Goal: Transaction & Acquisition: Purchase product/service

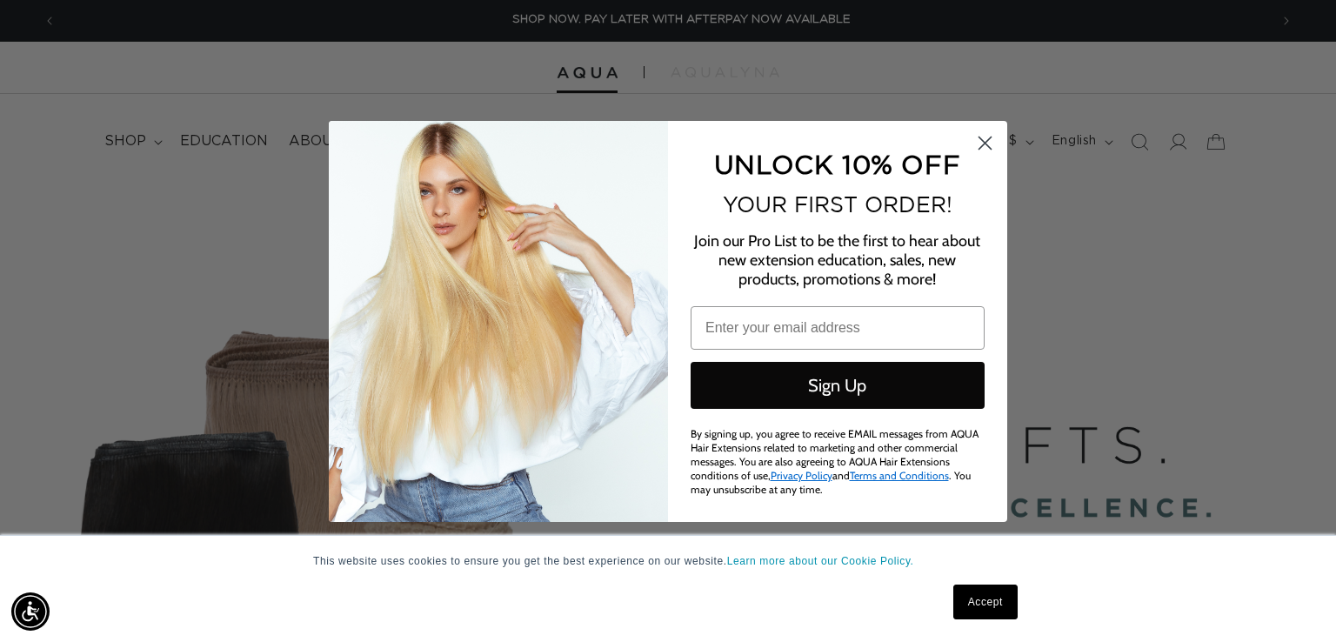
scroll to position [0, 1212]
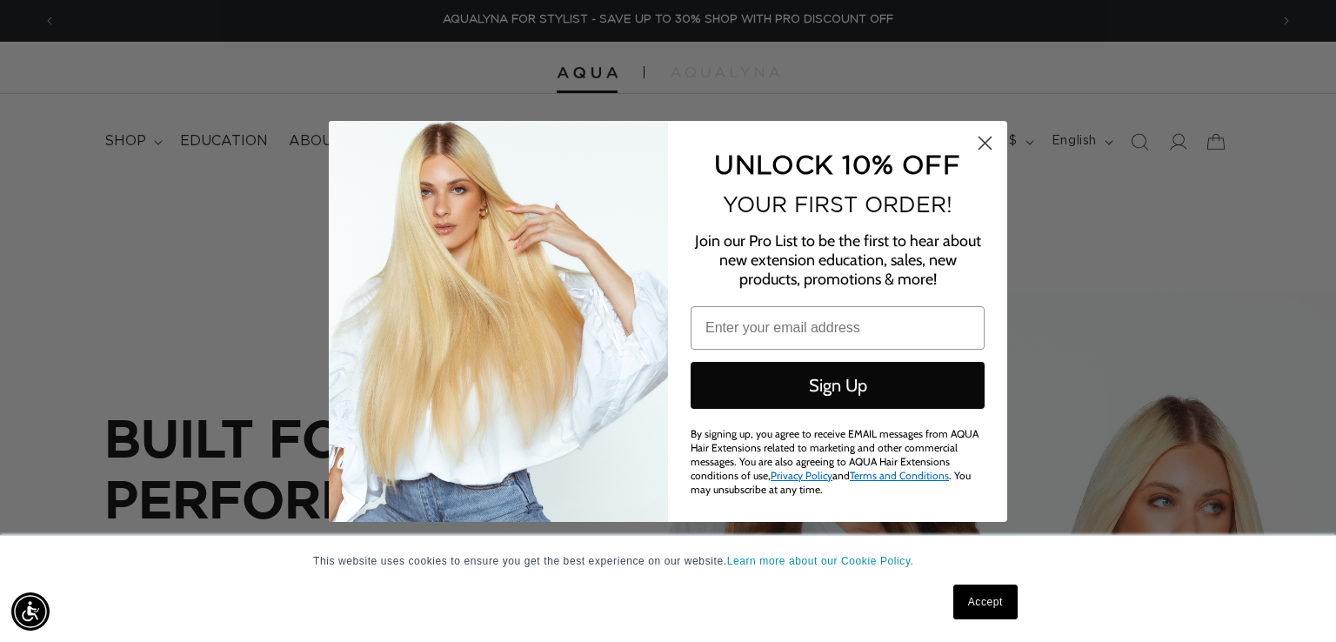
click at [984, 134] on circle "Close dialog" at bounding box center [985, 142] width 29 height 29
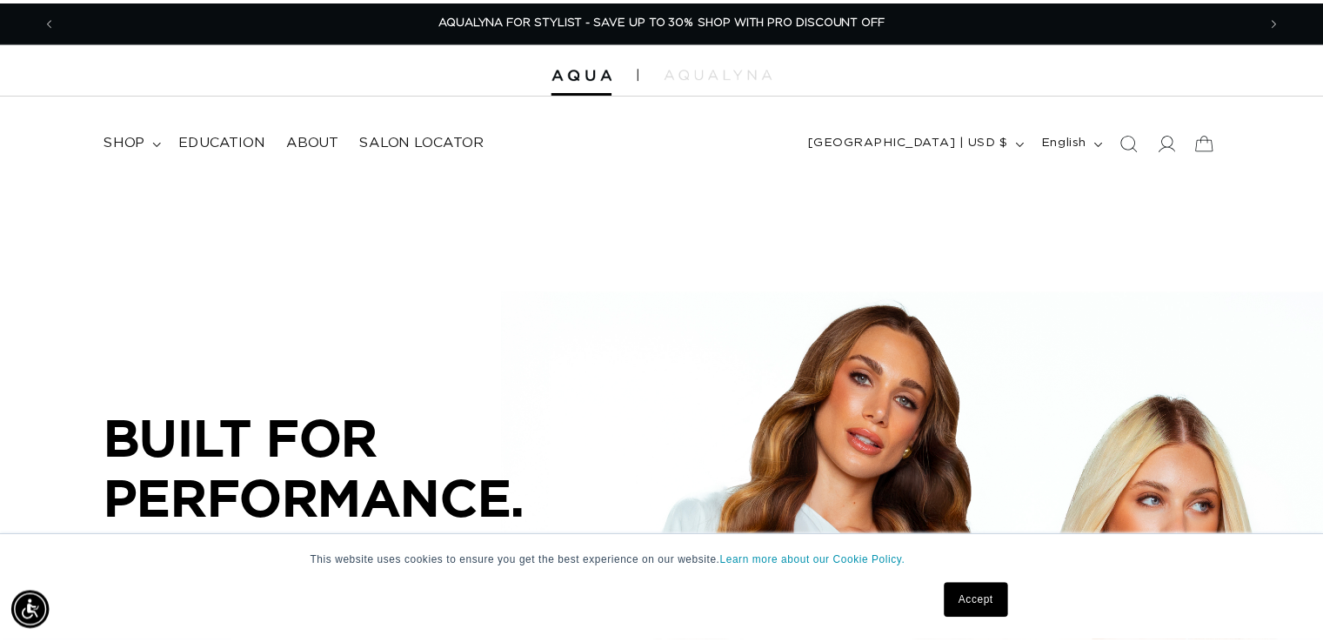
scroll to position [0, 2398]
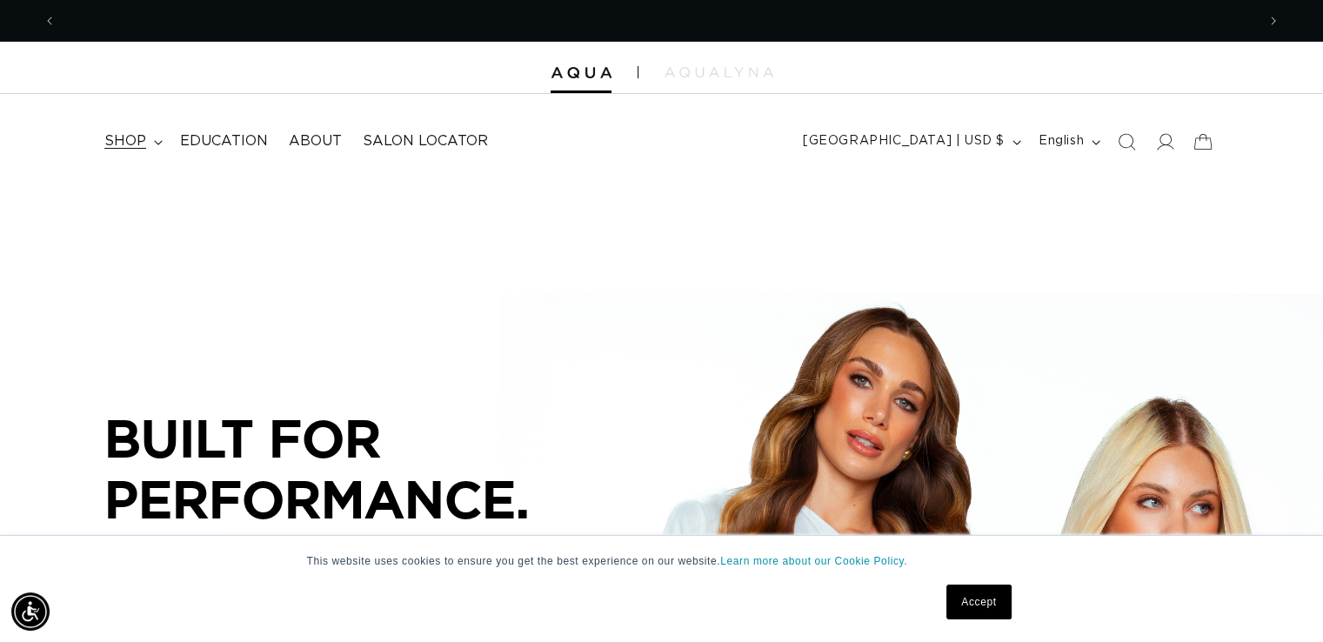
click at [129, 144] on span "shop" at bounding box center [125, 141] width 42 height 18
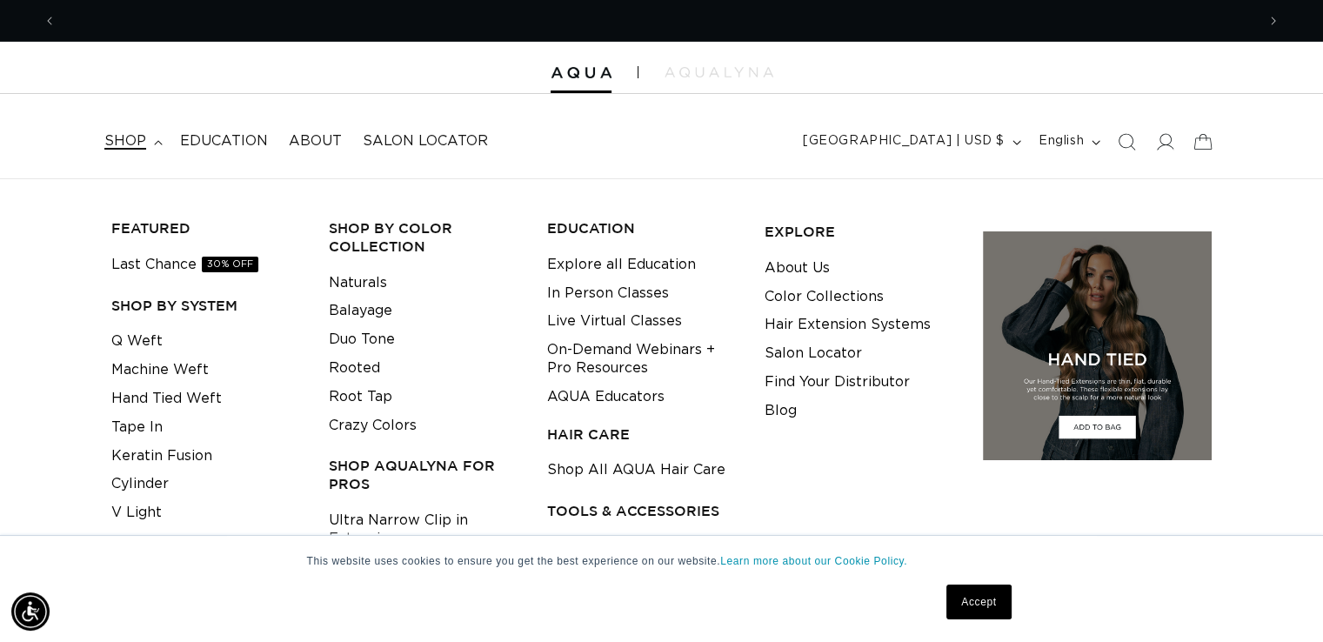
scroll to position [0, 1199]
click at [184, 457] on link "Keratin Fusion" at bounding box center [161, 456] width 101 height 29
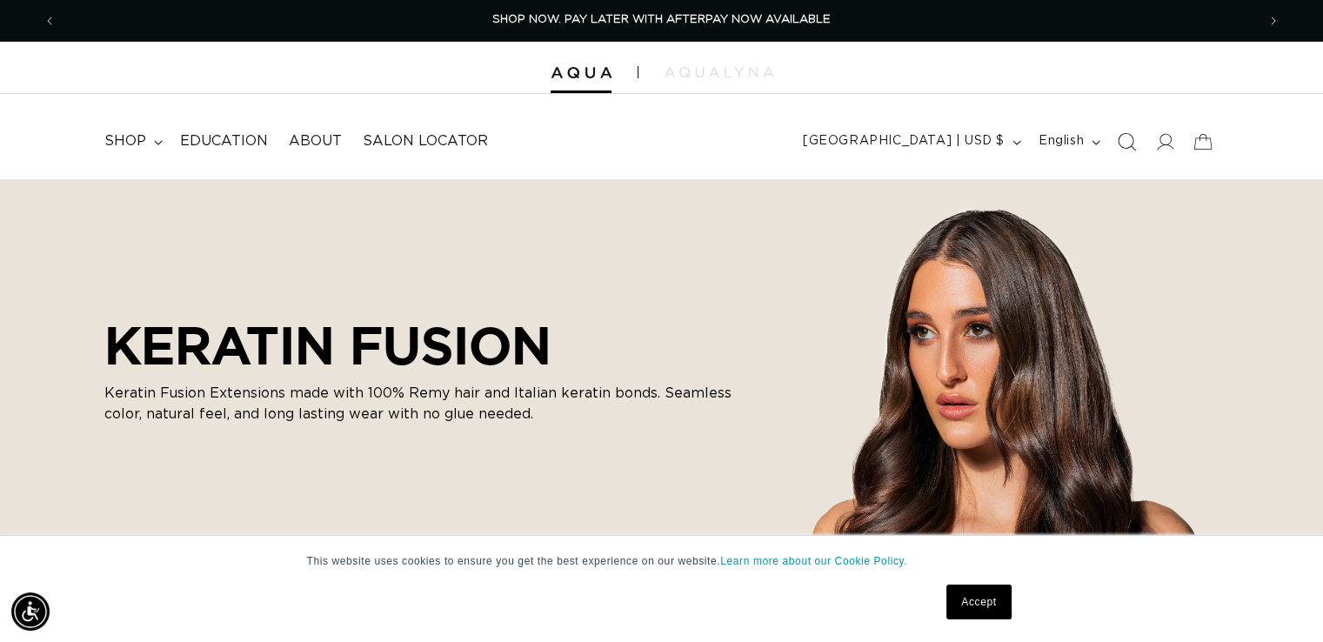
click at [1129, 141] on icon "Search" at bounding box center [1126, 141] width 18 height 18
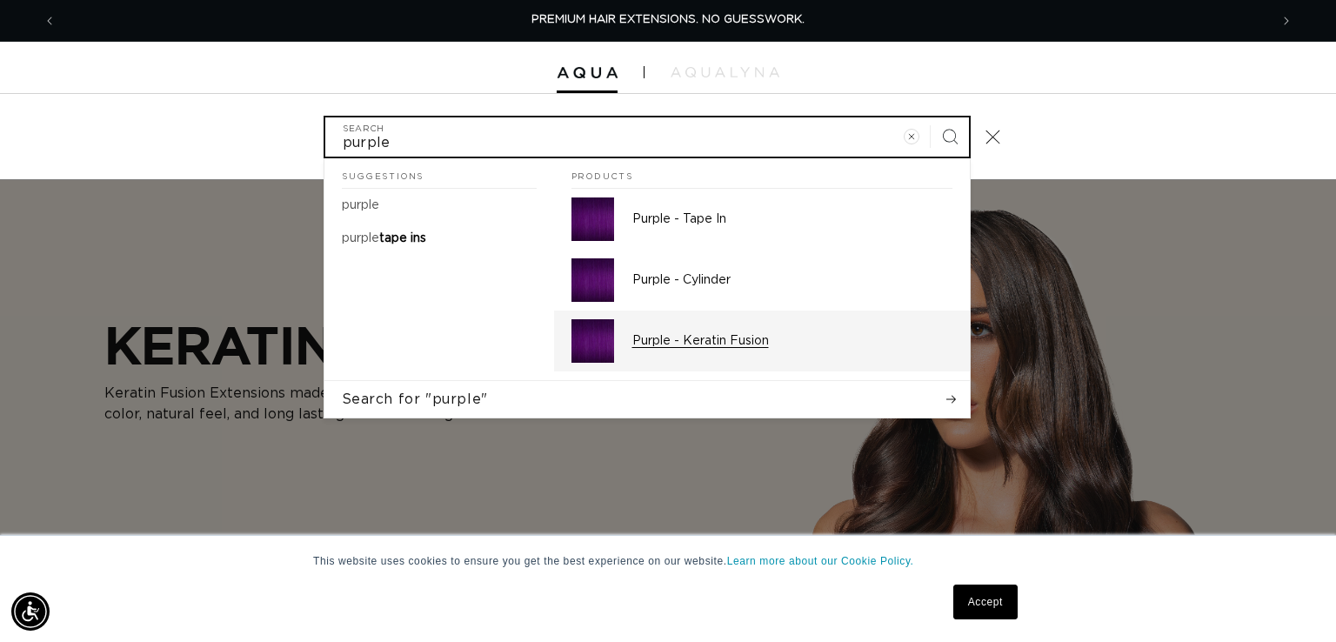
type input "purple"
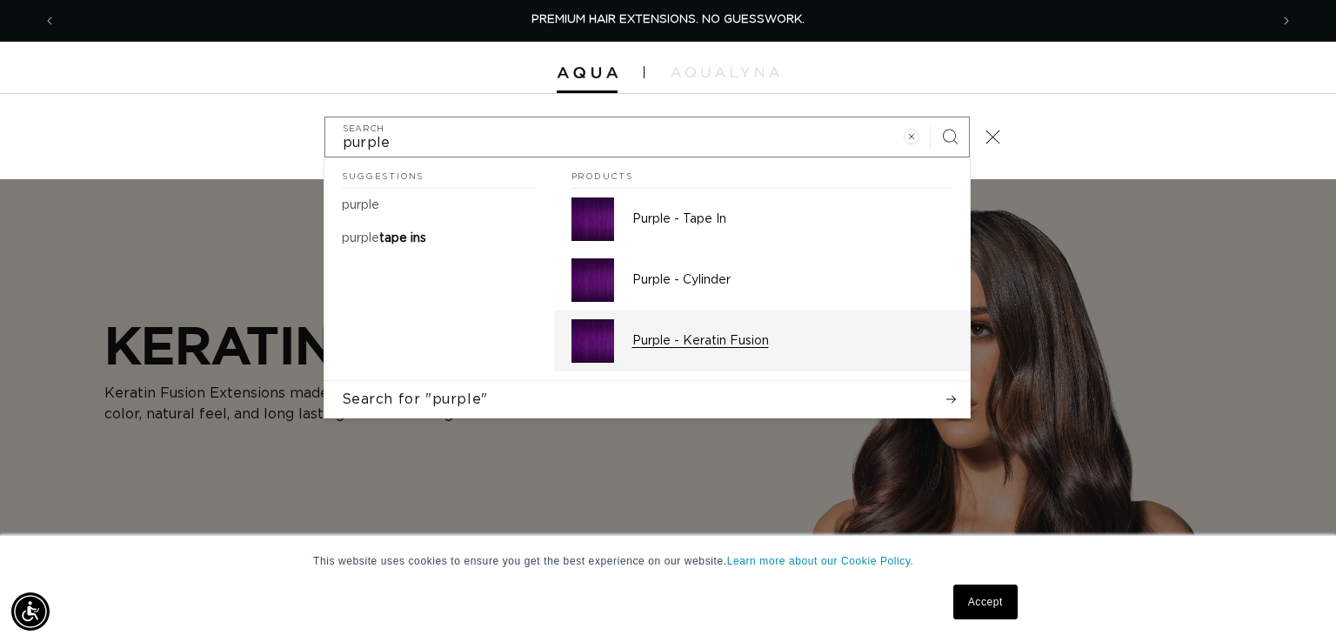
click at [612, 335] on img "Search" at bounding box center [592, 340] width 43 height 43
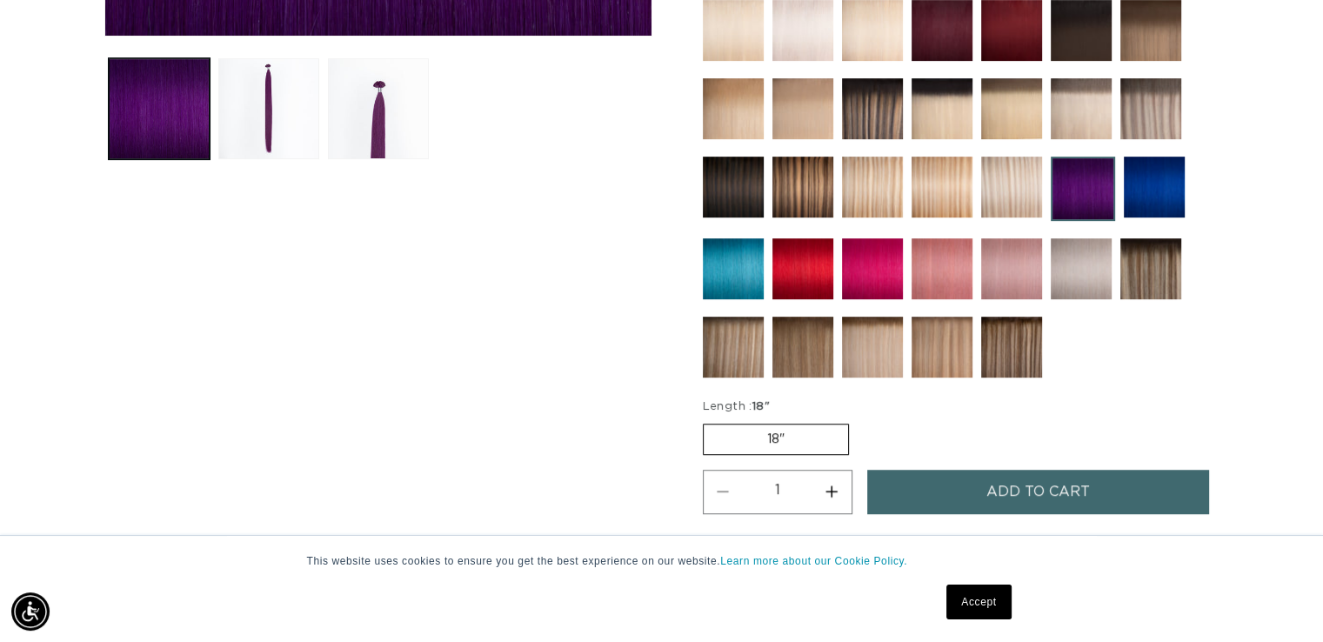
scroll to position [701, 0]
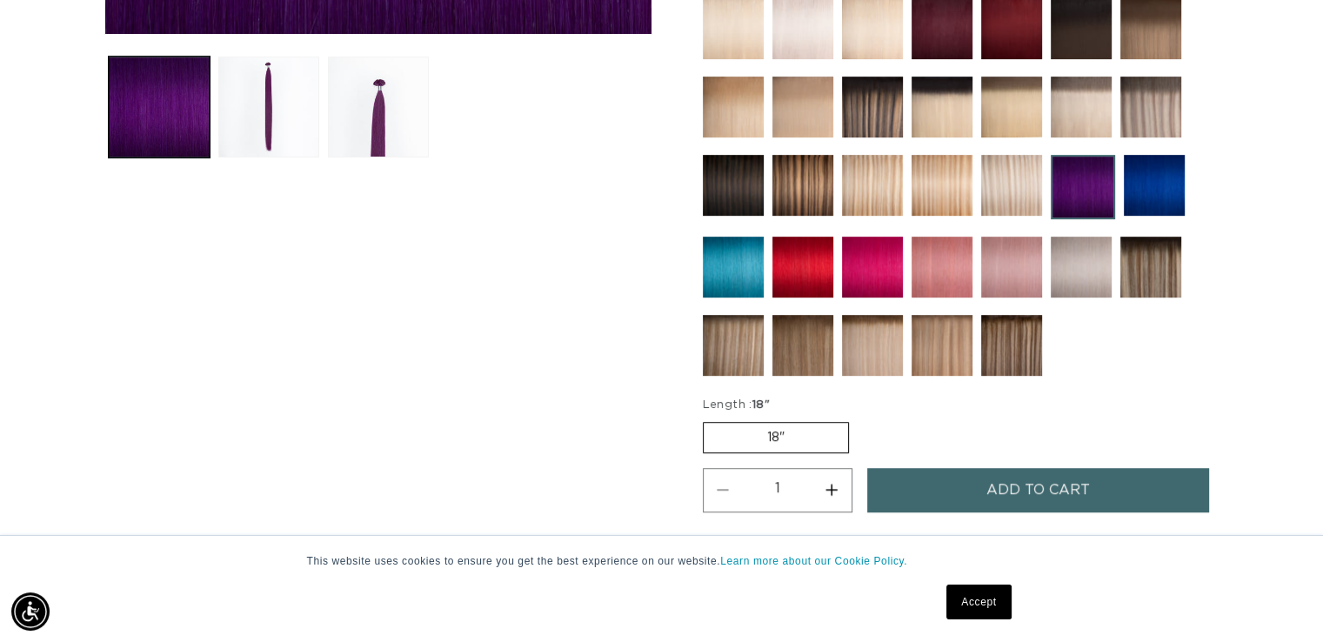
click at [829, 477] on button "Increase quantity for Purple - Keratin Fusion" at bounding box center [831, 490] width 39 height 44
type input "2"
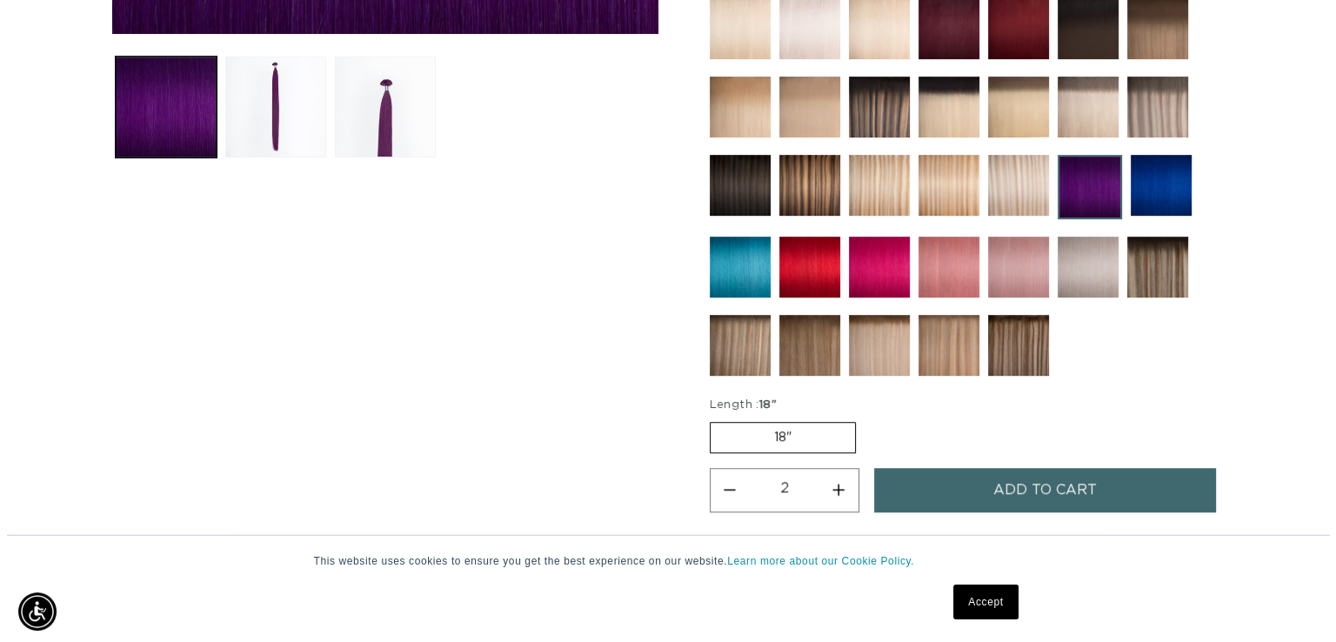
scroll to position [0, 0]
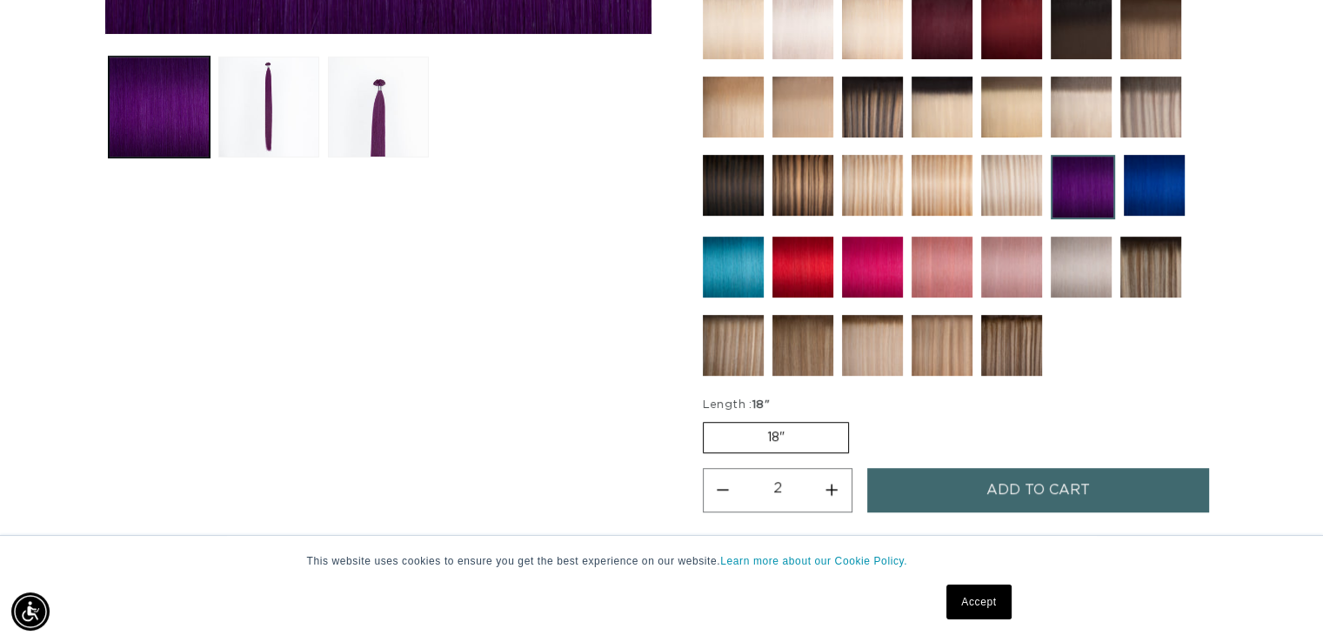
click at [1015, 484] on span "Add to cart" at bounding box center [1037, 490] width 103 height 44
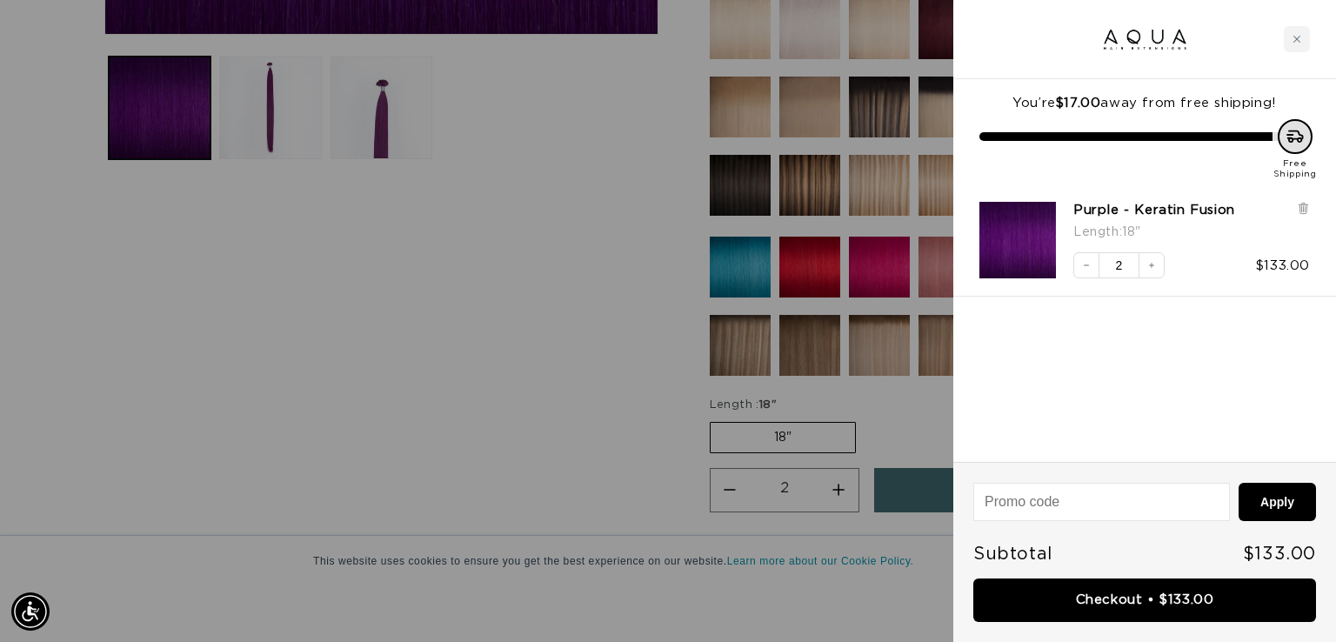
click at [515, 327] on div at bounding box center [668, 321] width 1336 height 642
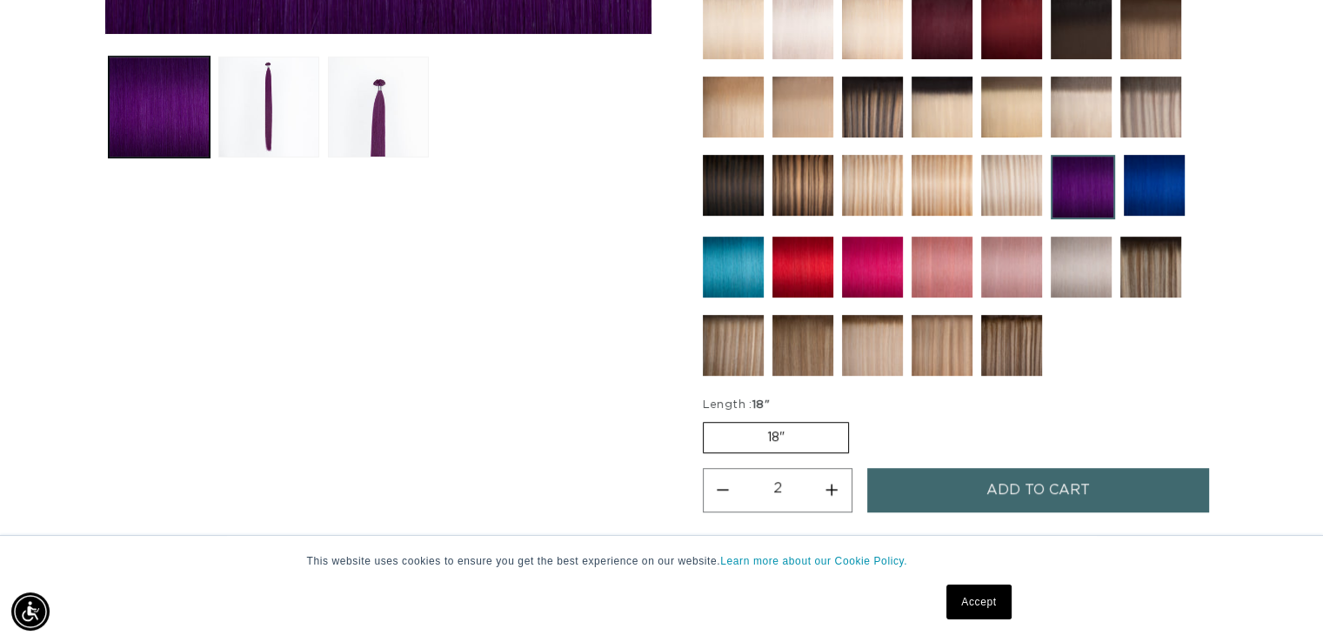
scroll to position [0, 2398]
click at [1155, 184] on img at bounding box center [1154, 185] width 61 height 61
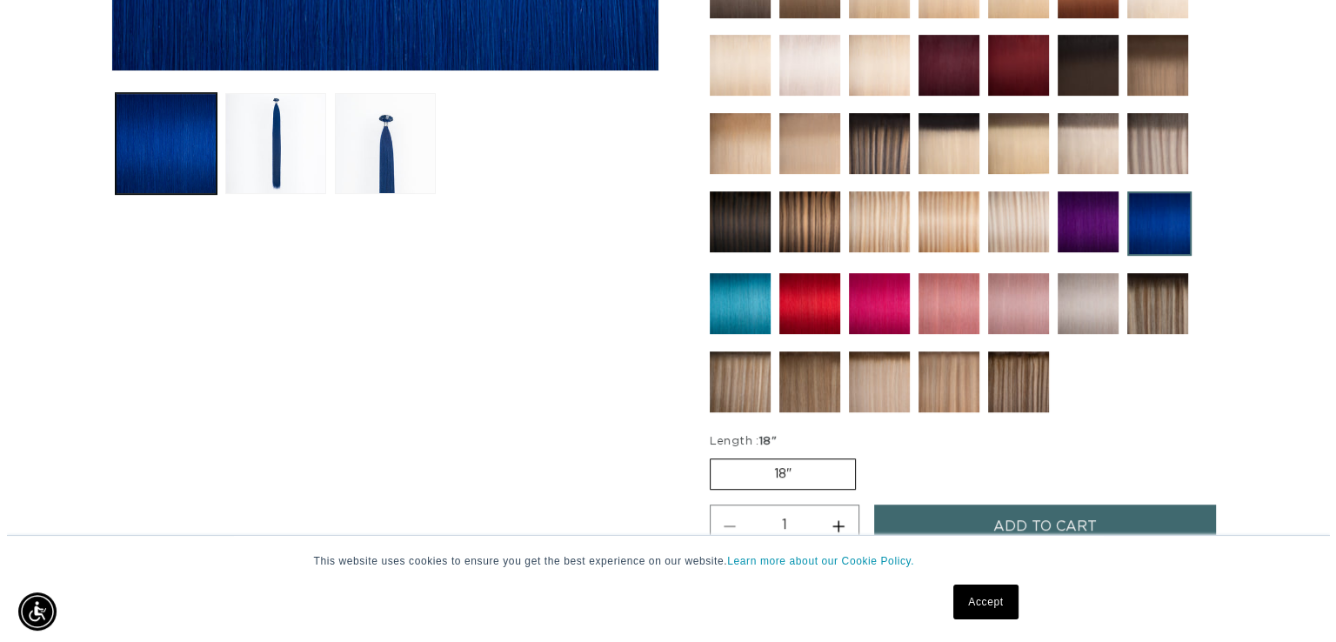
scroll to position [762, 0]
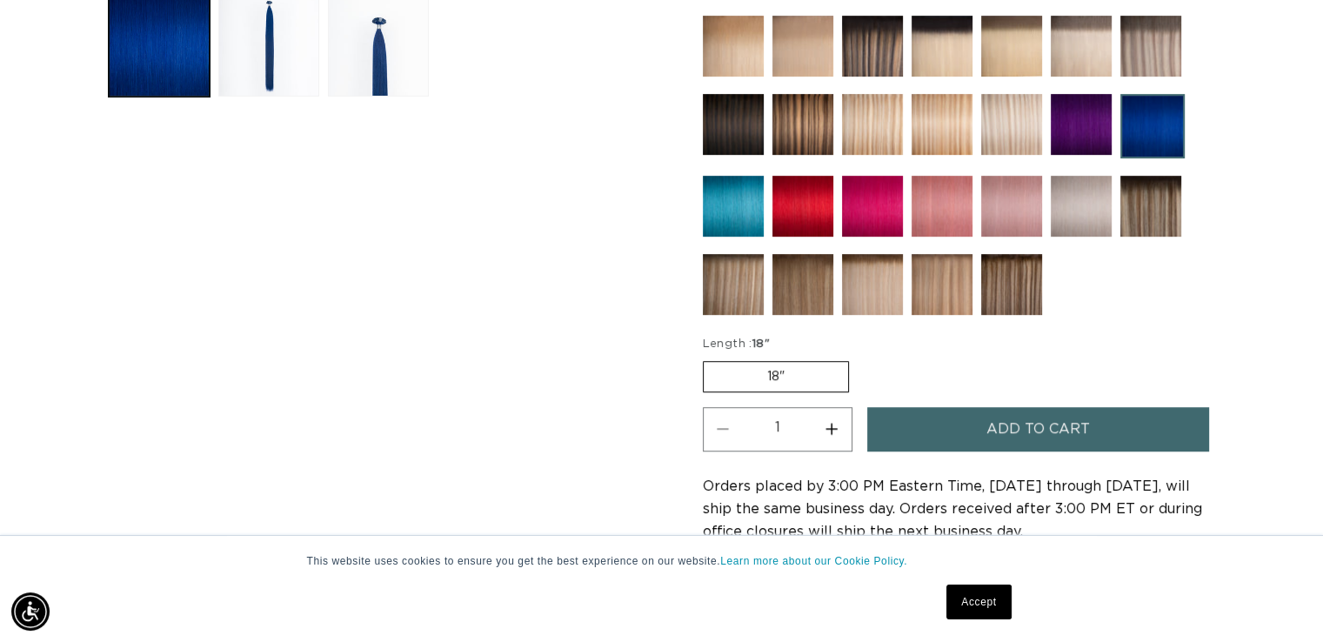
click at [997, 422] on span "Add to cart" at bounding box center [1037, 429] width 103 height 44
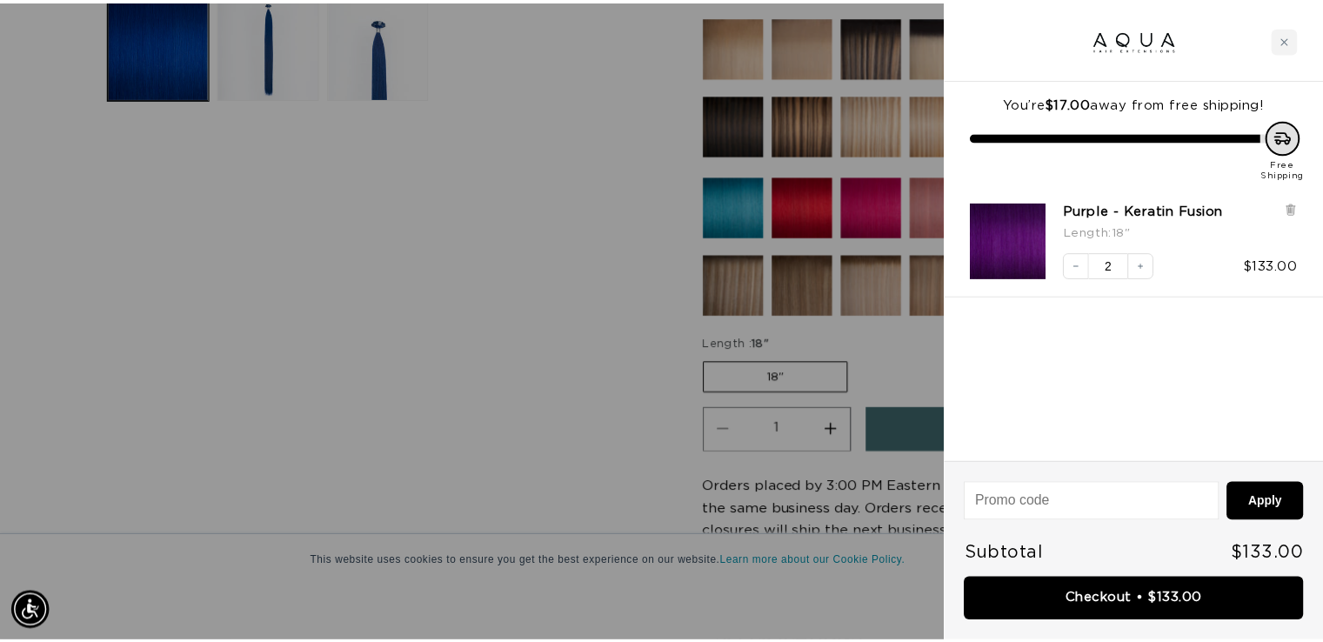
scroll to position [0, 2425]
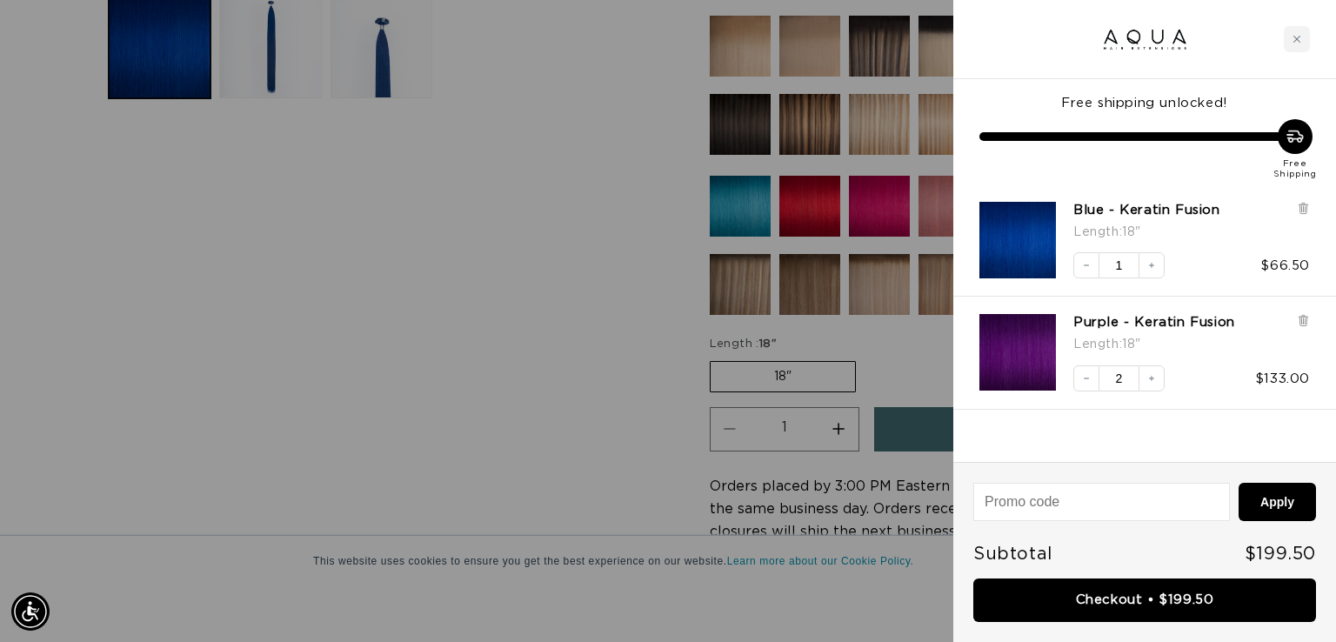
click at [453, 329] on div at bounding box center [668, 321] width 1336 height 642
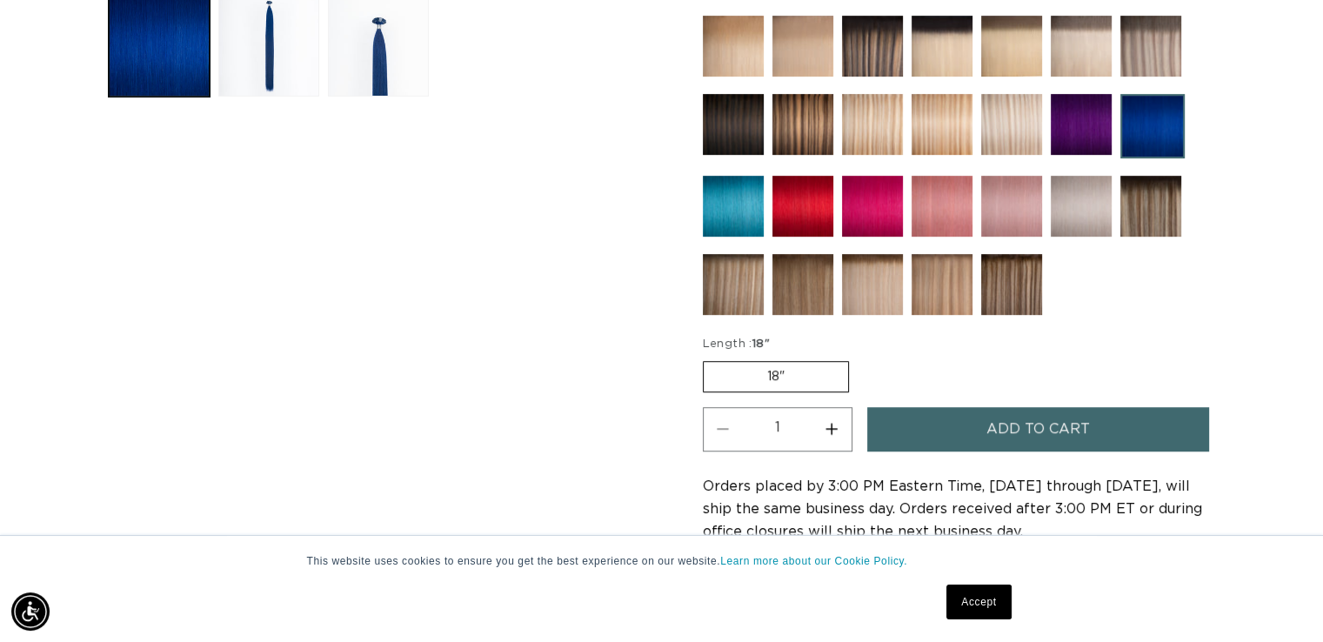
scroll to position [0, 0]
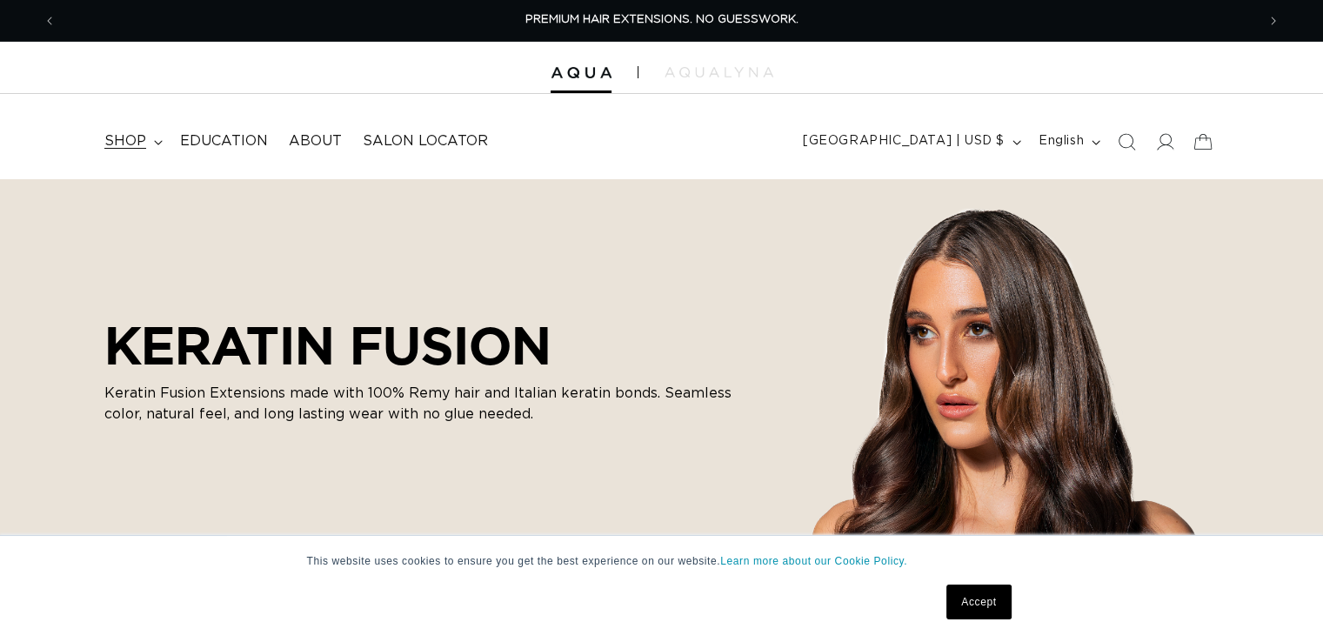
click at [130, 143] on span "shop" at bounding box center [125, 141] width 42 height 18
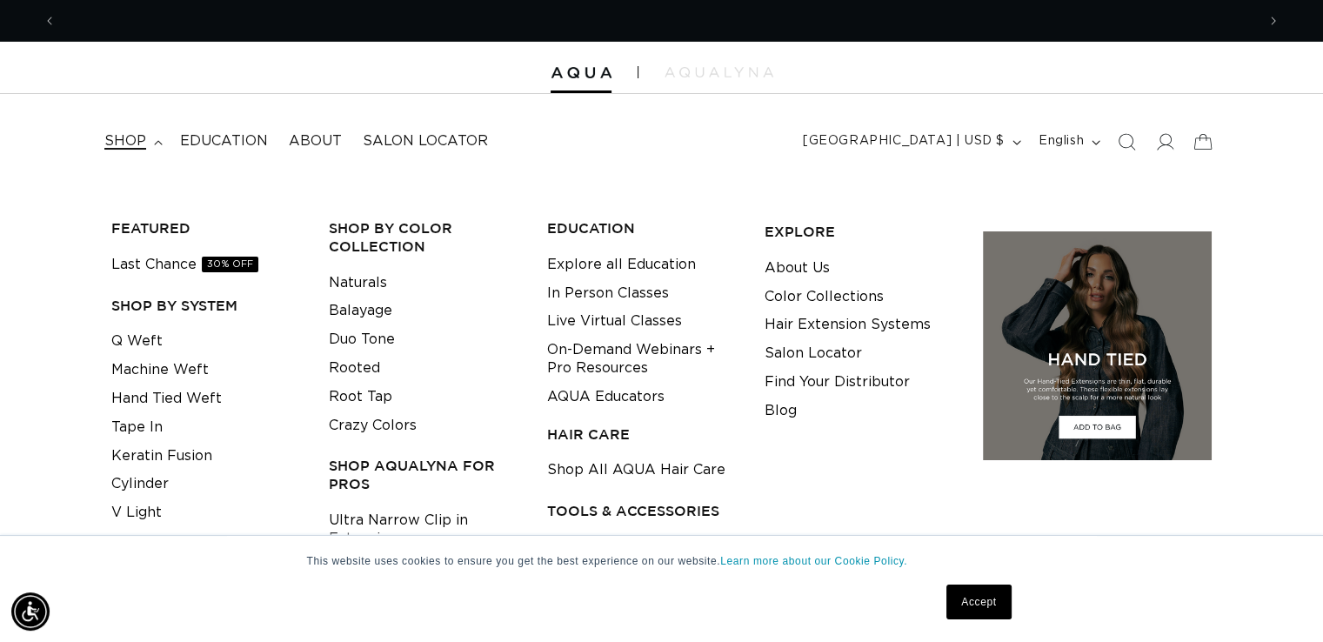
scroll to position [0, 1199]
click at [137, 431] on link "Tape In" at bounding box center [136, 427] width 51 height 29
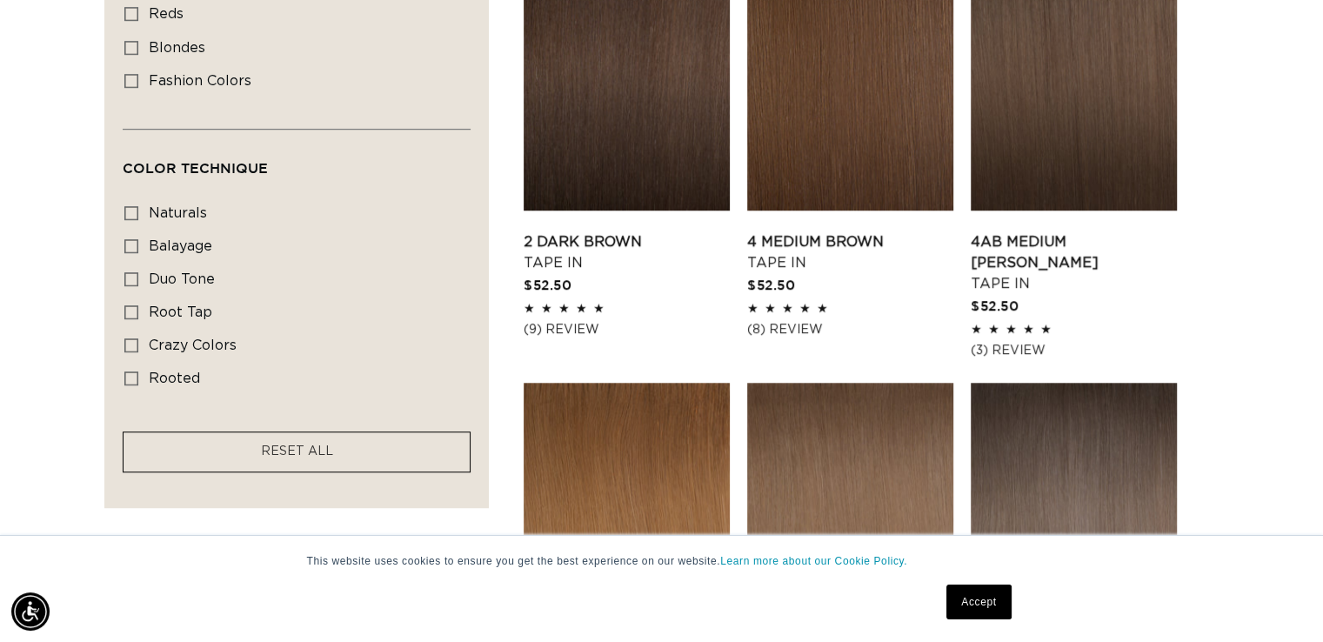
scroll to position [1167, 0]
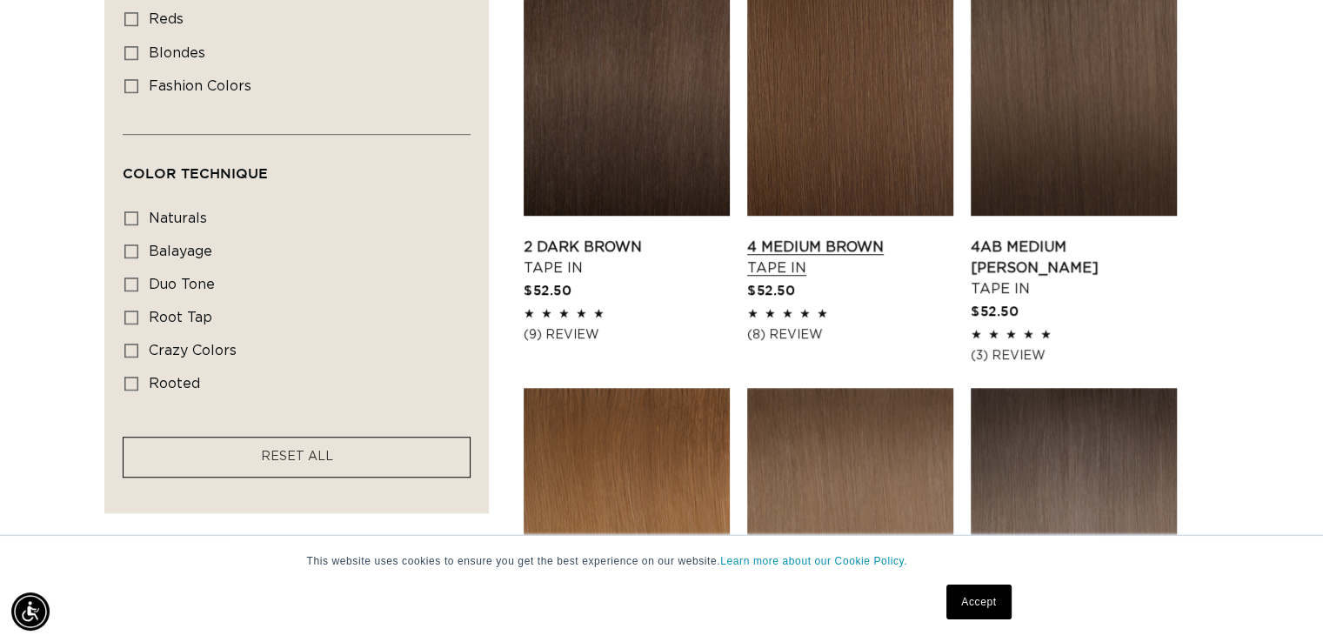
click at [841, 237] on link "4 Medium Brown Tape In" at bounding box center [850, 258] width 206 height 42
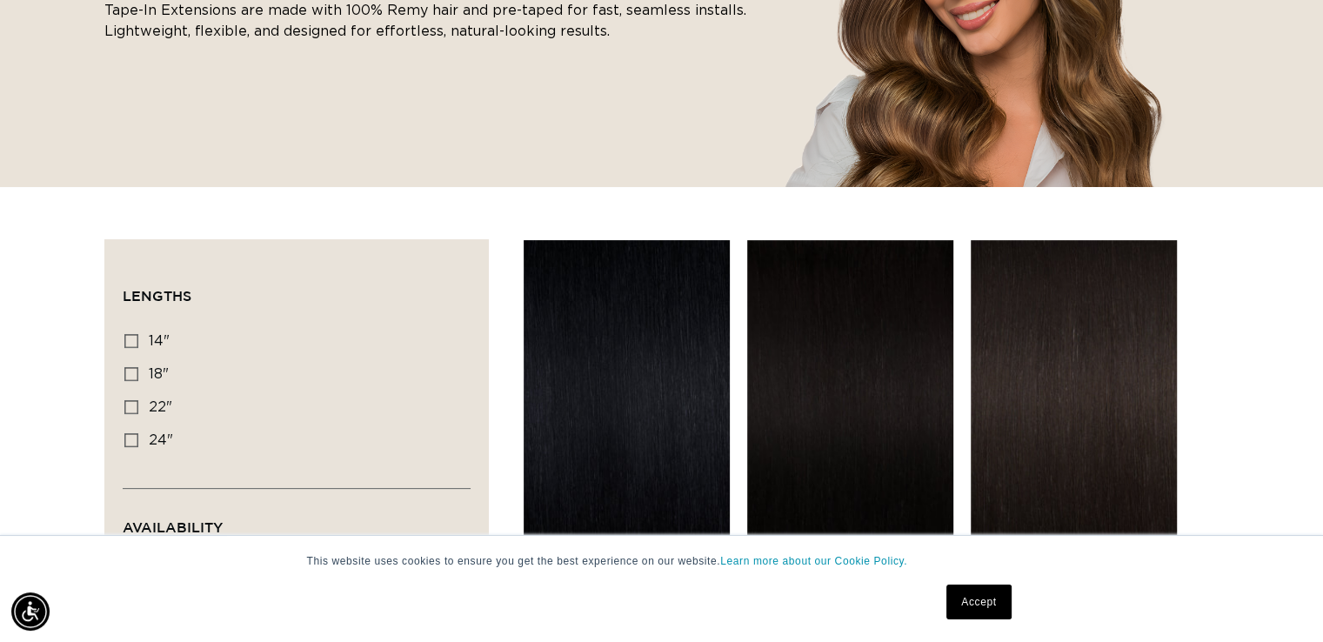
scroll to position [0, 0]
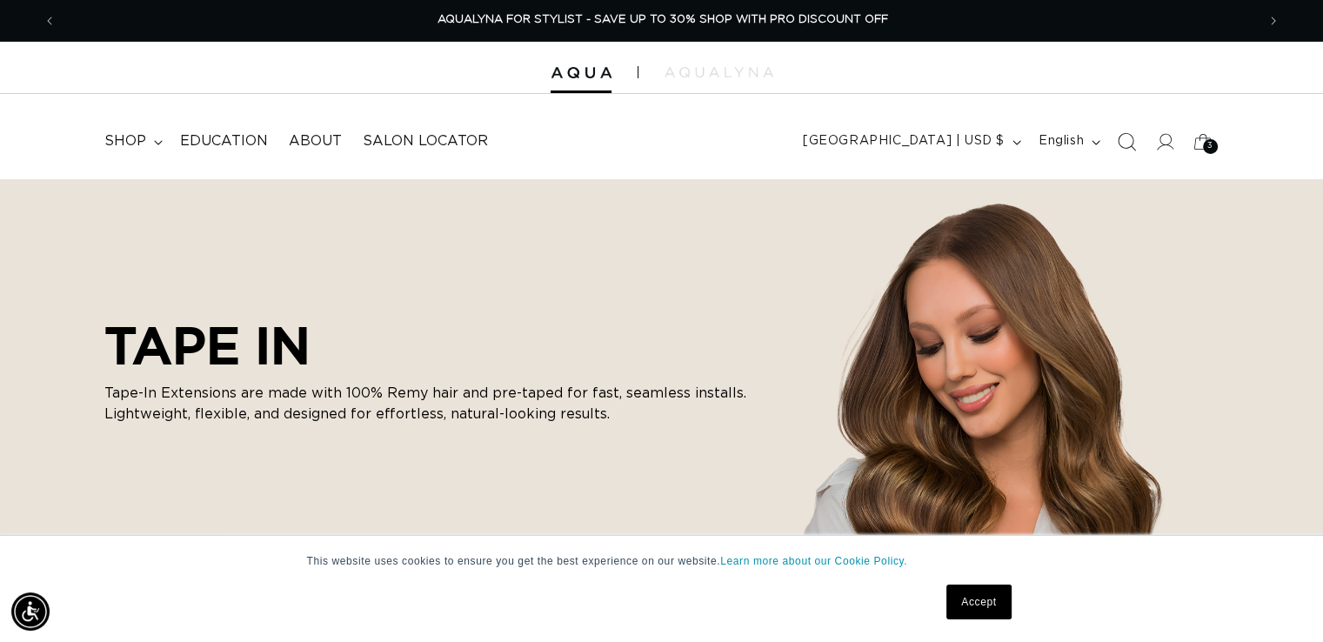
click at [1124, 143] on icon "Search" at bounding box center [1126, 141] width 18 height 18
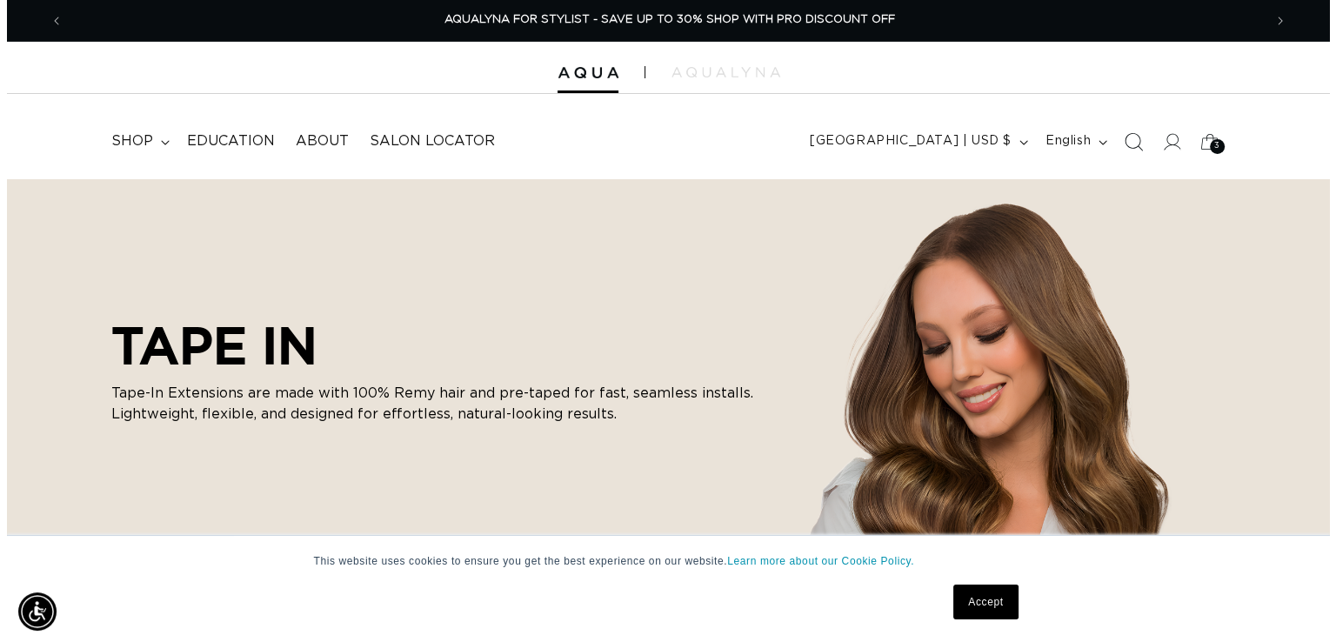
scroll to position [0, 2425]
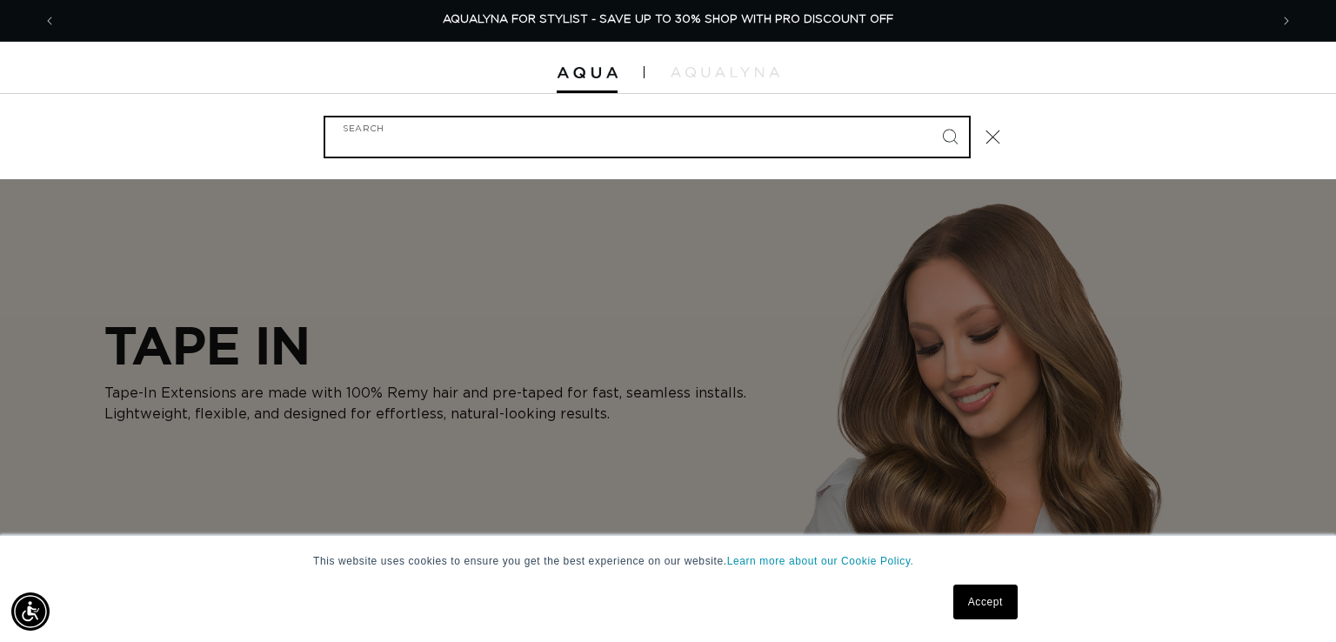
click at [743, 146] on input "Search" at bounding box center [647, 136] width 644 height 39
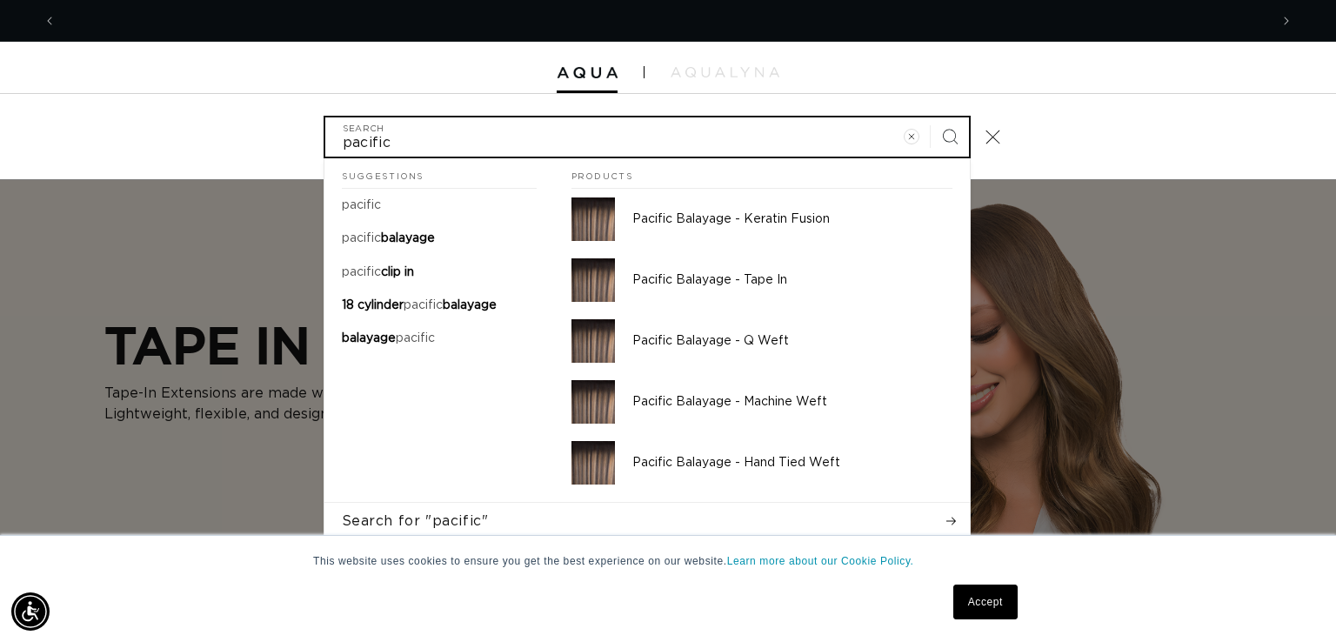
scroll to position [0, 1212]
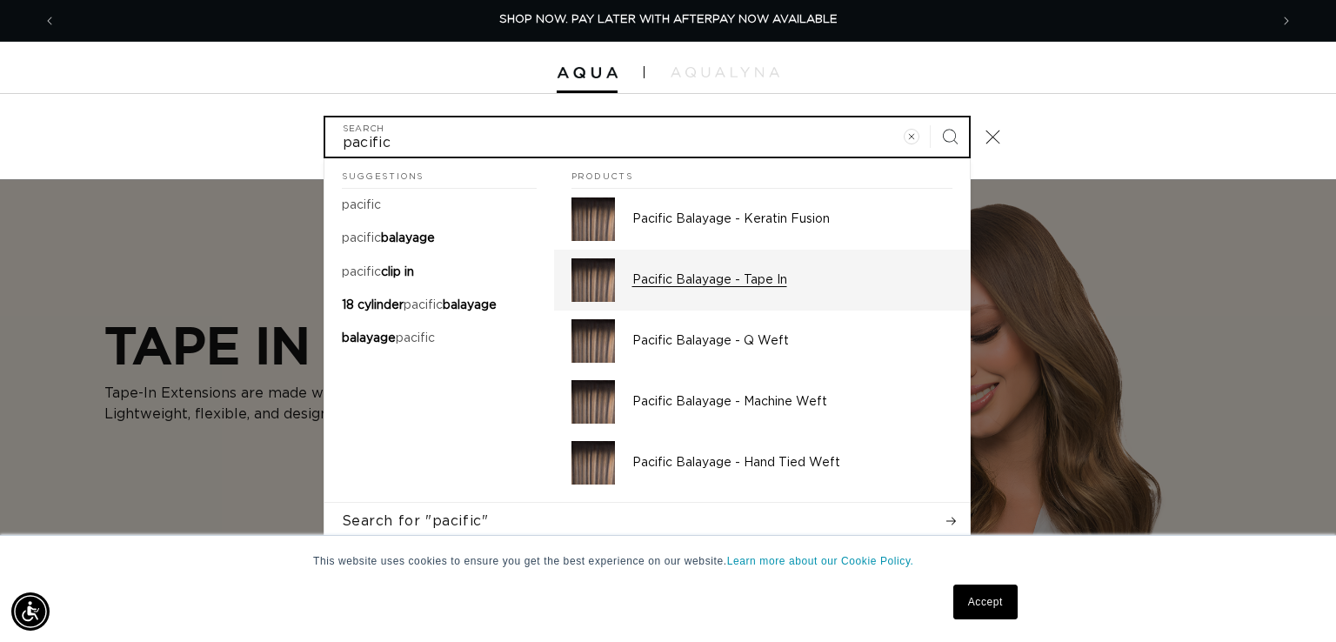
type input "pacific"
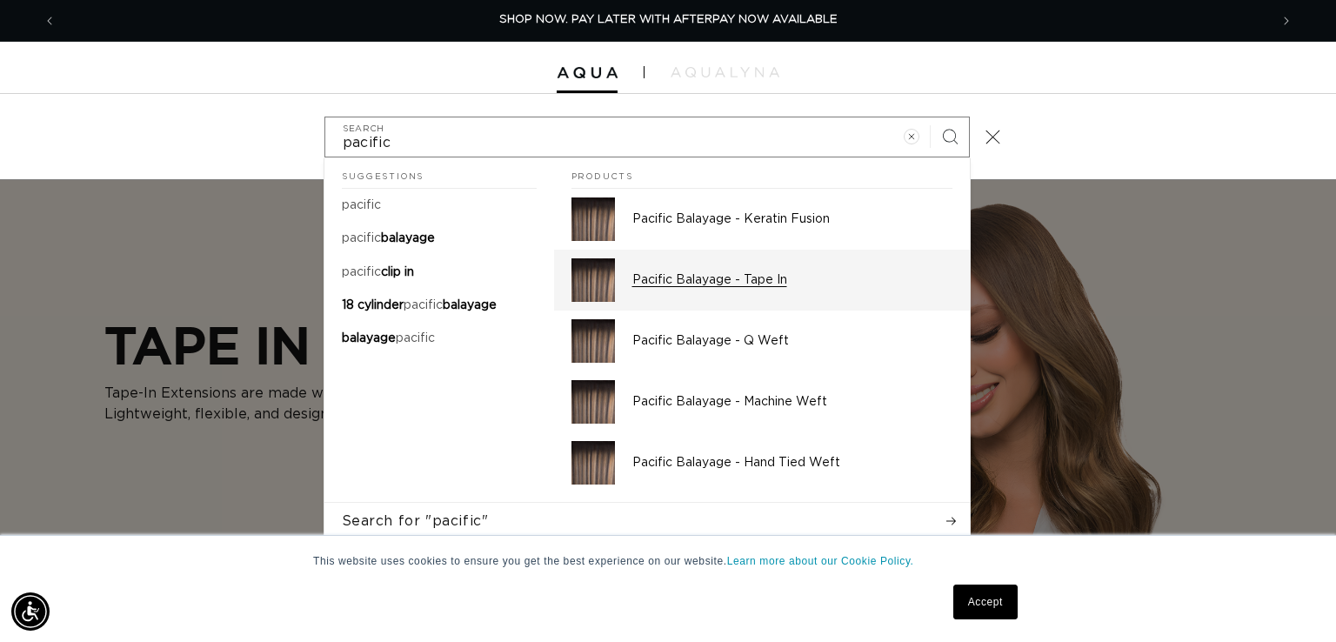
click at [637, 277] on p "Pacific Balayage - Tape In" at bounding box center [792, 280] width 320 height 16
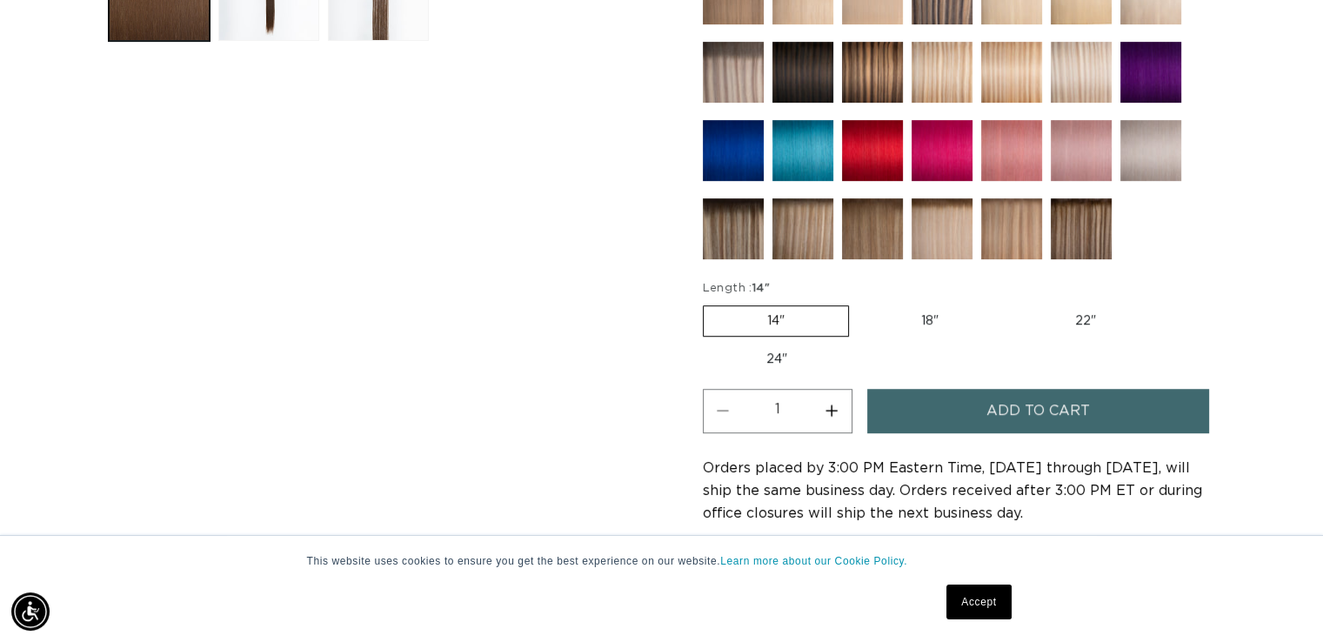
scroll to position [0, 1199]
click at [938, 318] on label "18" Variant sold out or unavailable" at bounding box center [930, 321] width 144 height 30
click at [858, 303] on input "18" Variant sold out or unavailable" at bounding box center [858, 302] width 1 height 1
radio input "true"
click at [830, 409] on button "Increase quantity for 4 Medium Brown - Tape In" at bounding box center [831, 411] width 39 height 44
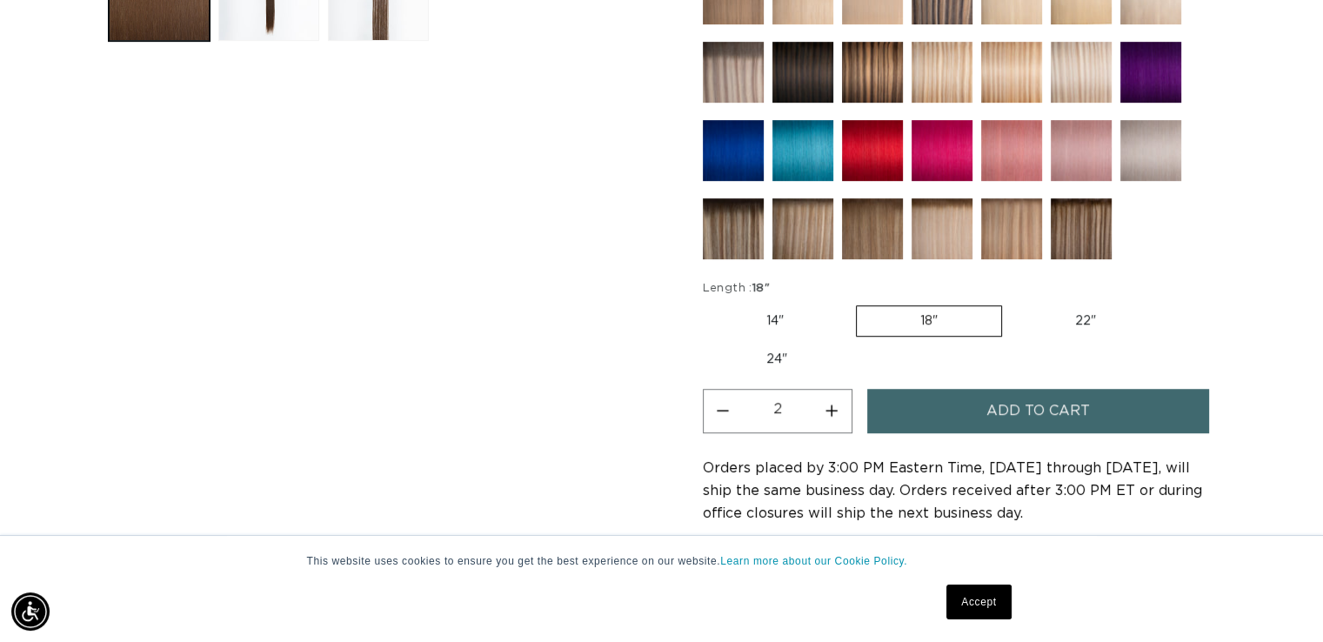
scroll to position [0, 2398]
click at [830, 409] on button "Increase quantity for 4 Medium Brown - Tape In" at bounding box center [831, 411] width 39 height 44
click at [721, 411] on button "Decrease quantity for 4 Medium Brown - Tape In" at bounding box center [723, 411] width 39 height 44
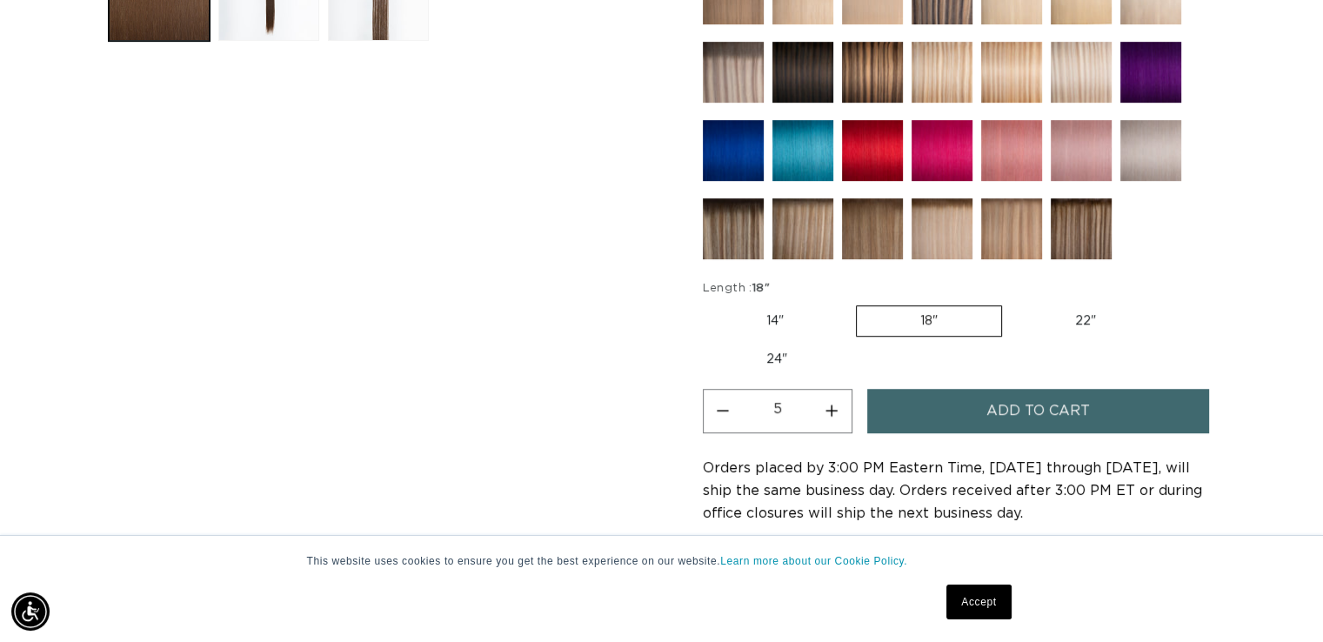
type input "4"
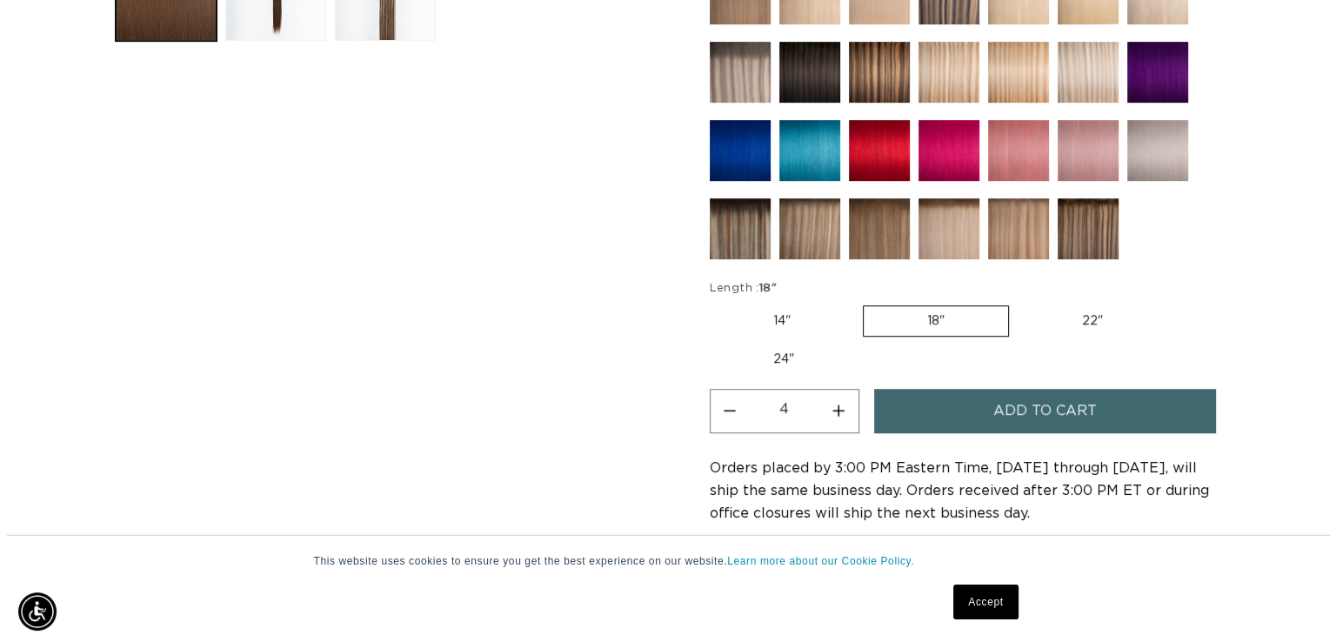
scroll to position [0, 0]
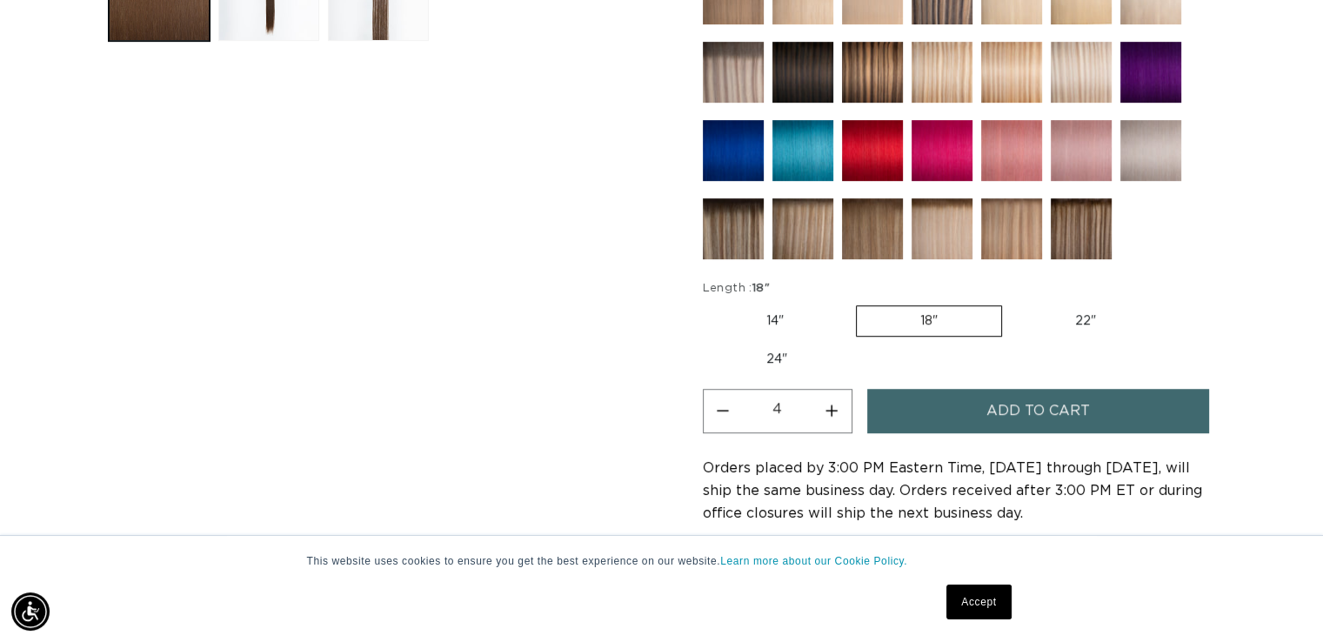
click at [1054, 407] on span "Add to cart" at bounding box center [1037, 411] width 103 height 44
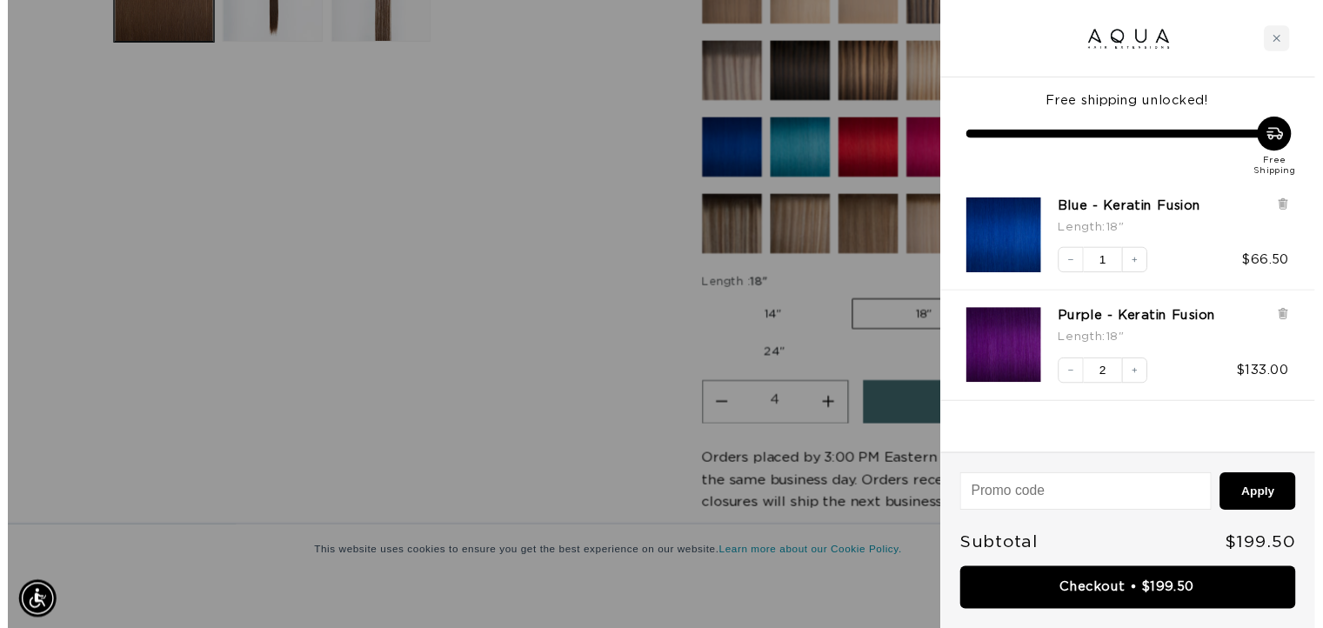
scroll to position [0, 1212]
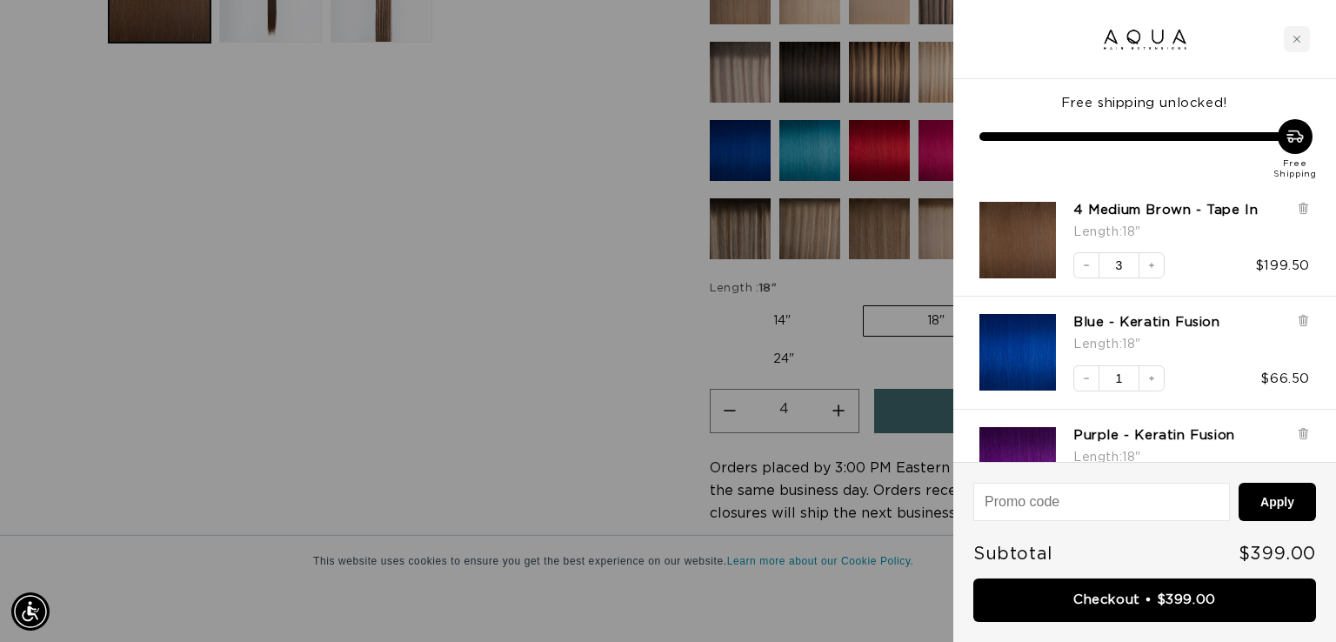
click at [518, 363] on div at bounding box center [668, 321] width 1336 height 642
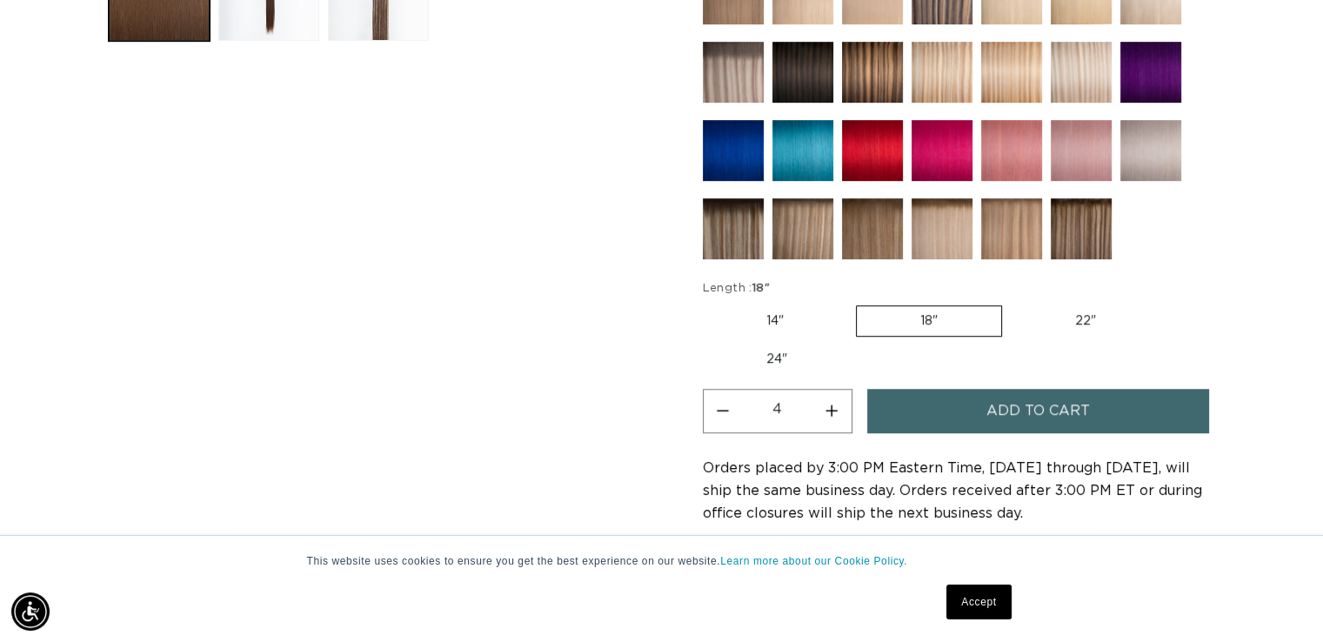
scroll to position [0, 1199]
